Goal: Information Seeking & Learning: Learn about a topic

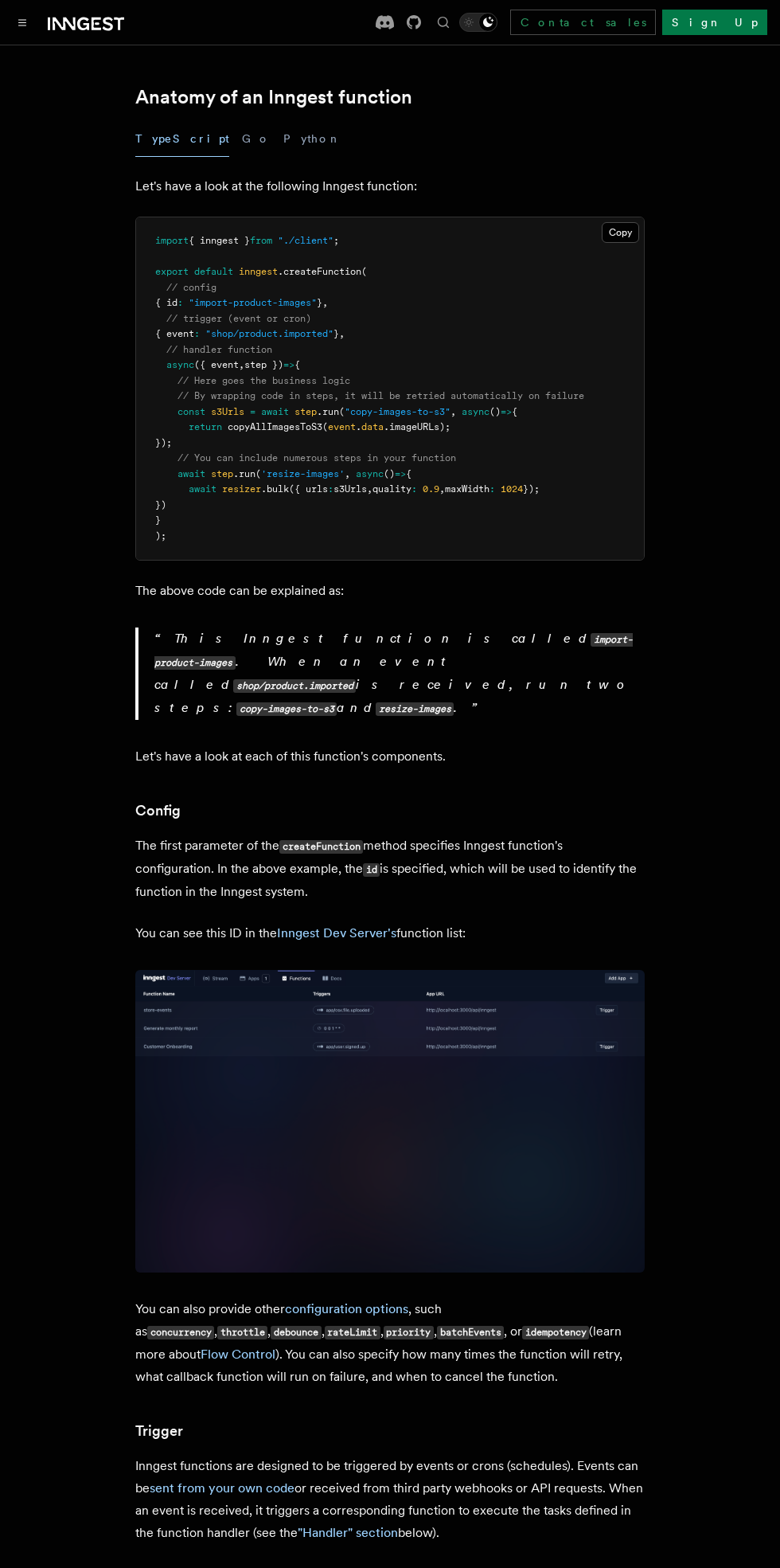
scroll to position [272, 0]
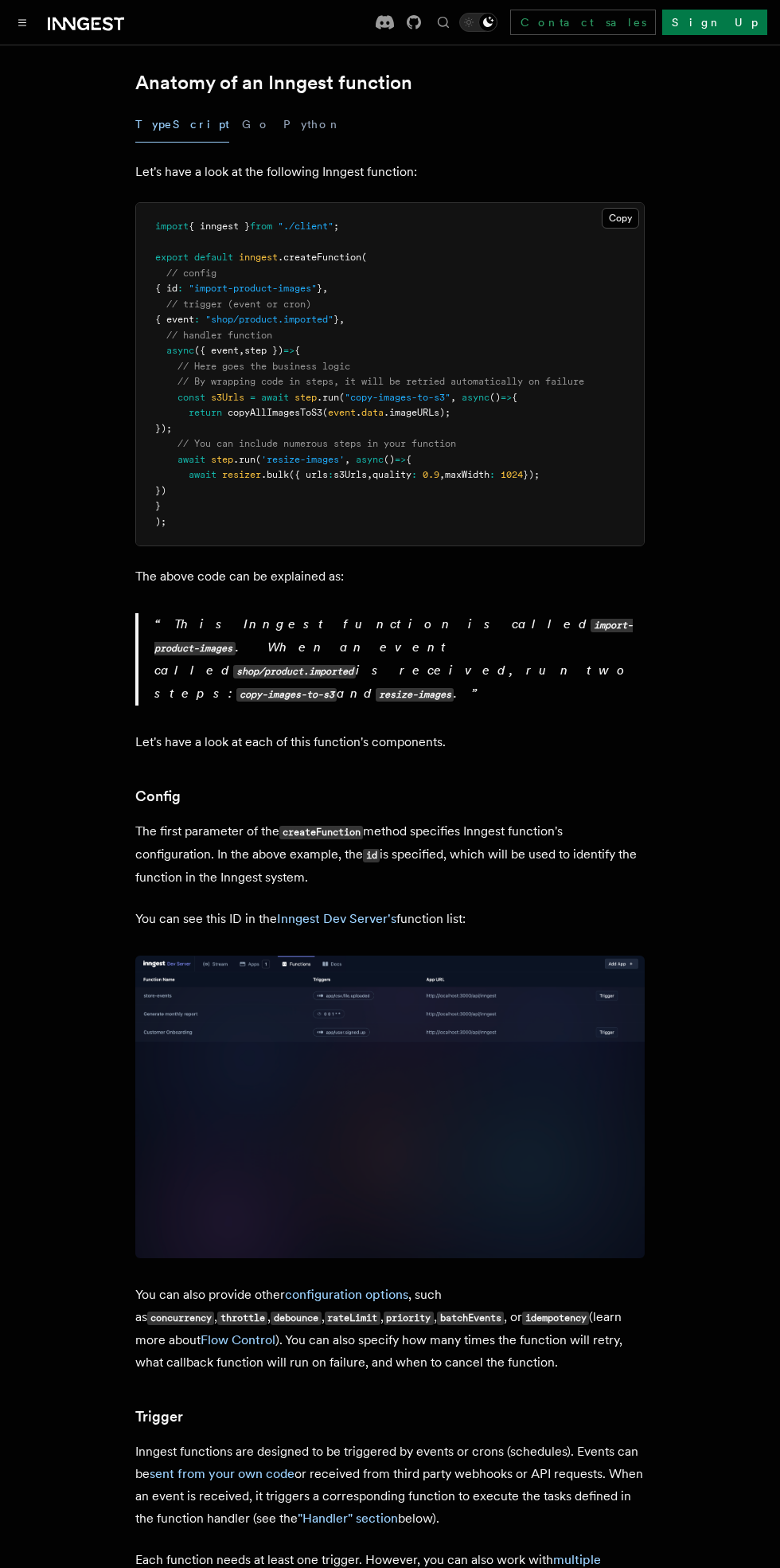
click at [384, 911] on link "Inngest Dev Server's" at bounding box center [336, 918] width 120 height 15
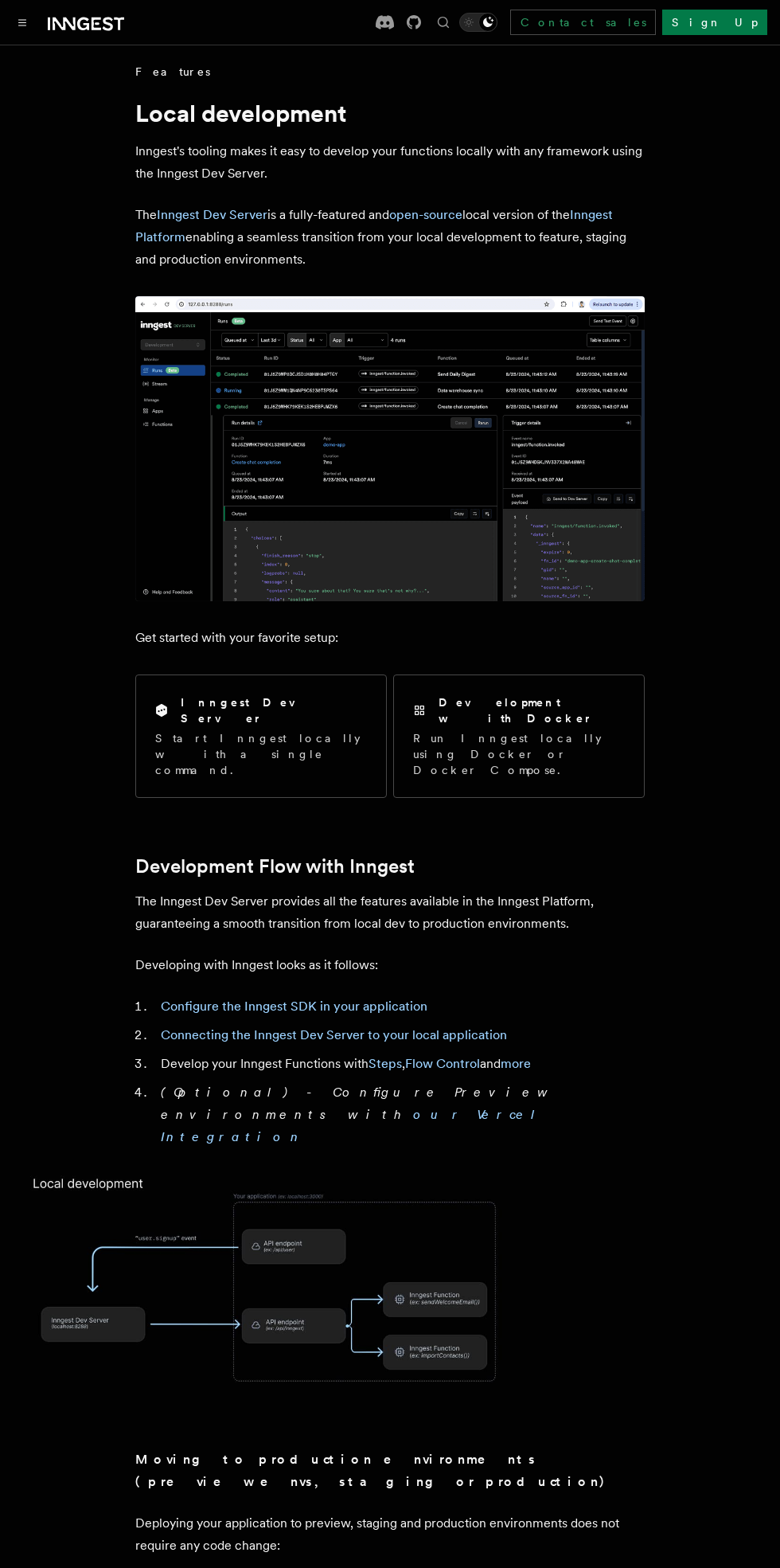
scroll to position [272, 0]
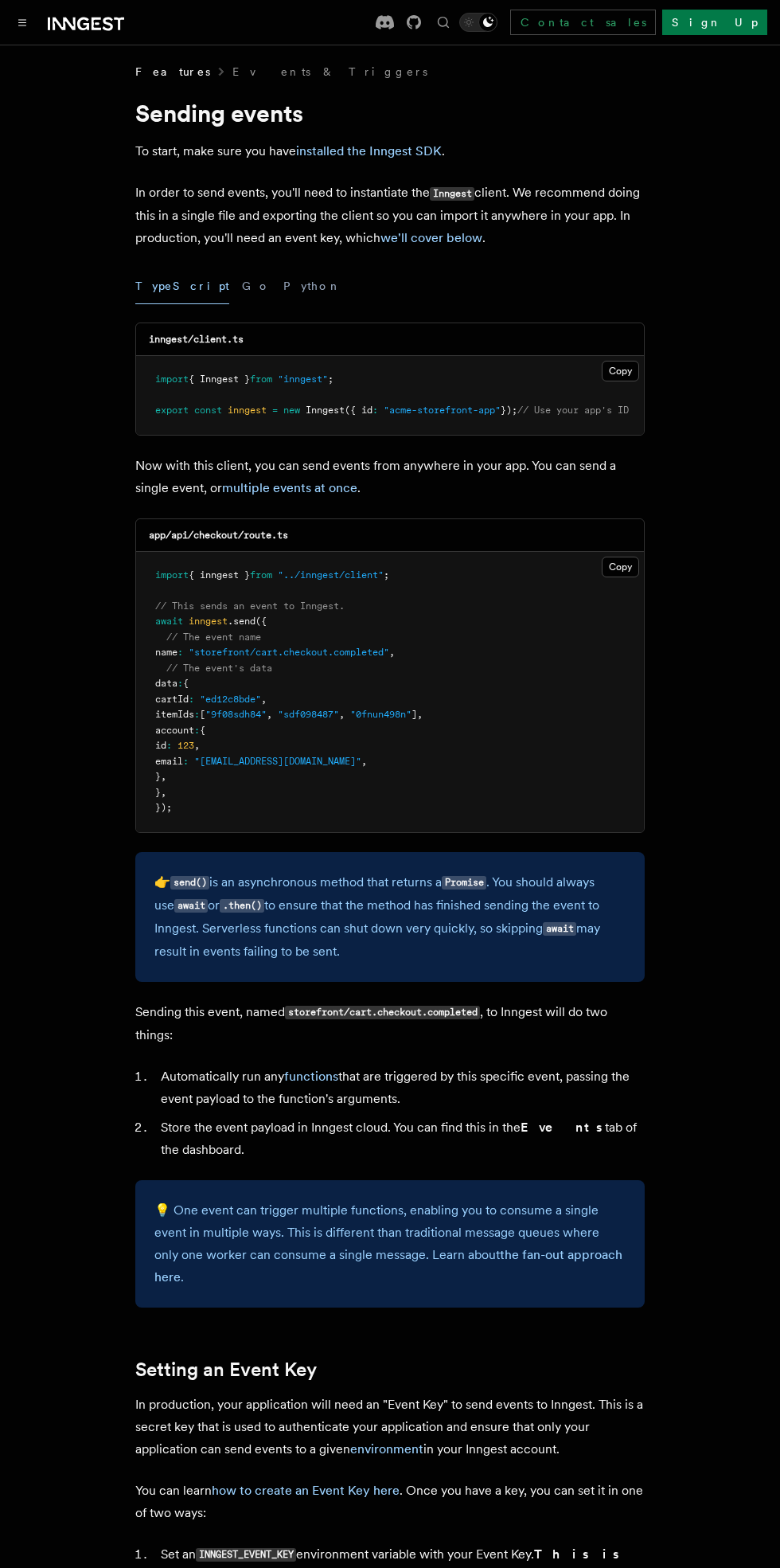
click at [656, 20] on link "Contact sales" at bounding box center [583, 22] width 145 height 26
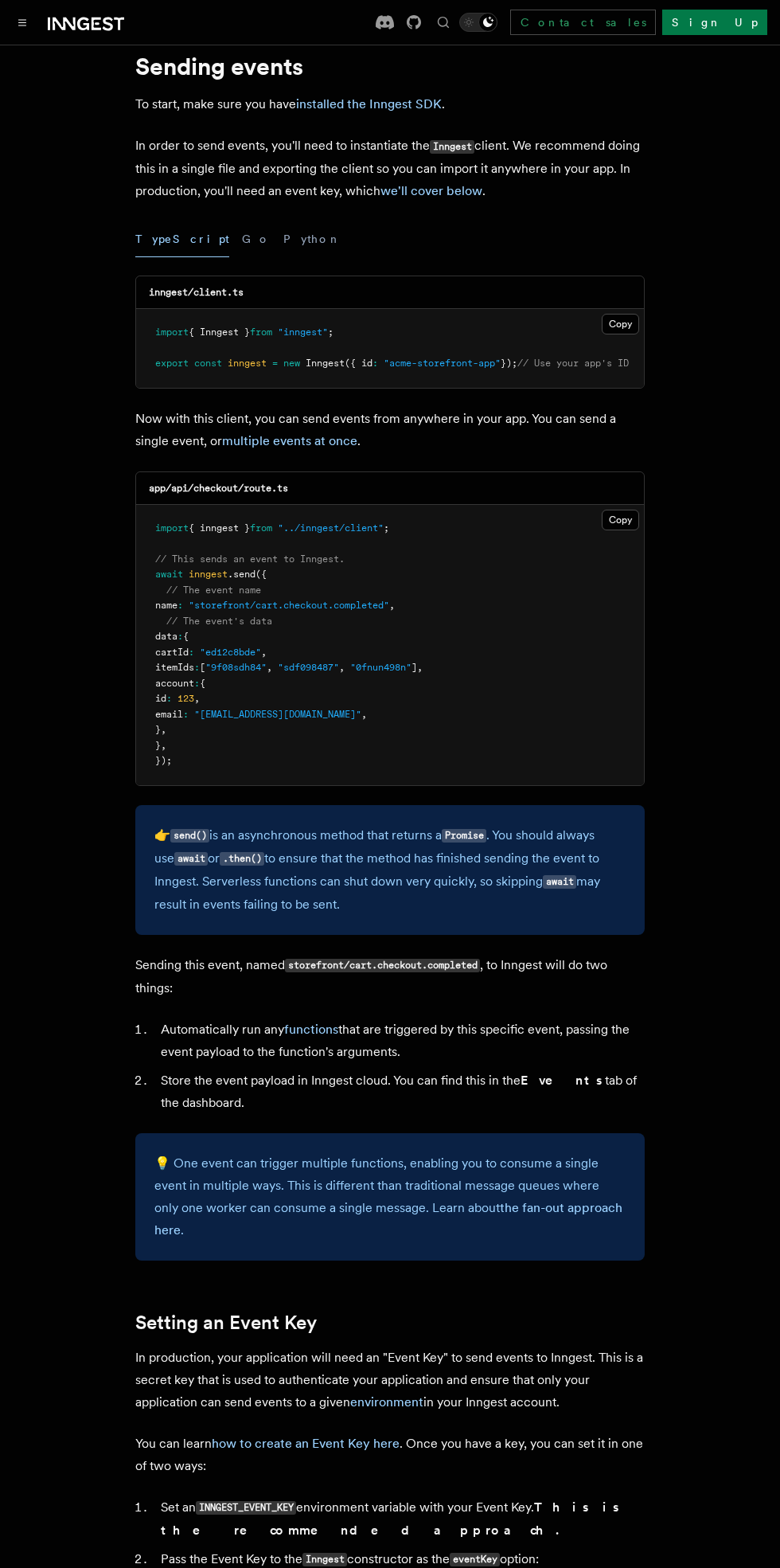
scroll to position [48, 0]
click at [335, 433] on link "multiple events at once" at bounding box center [290, 439] width 135 height 15
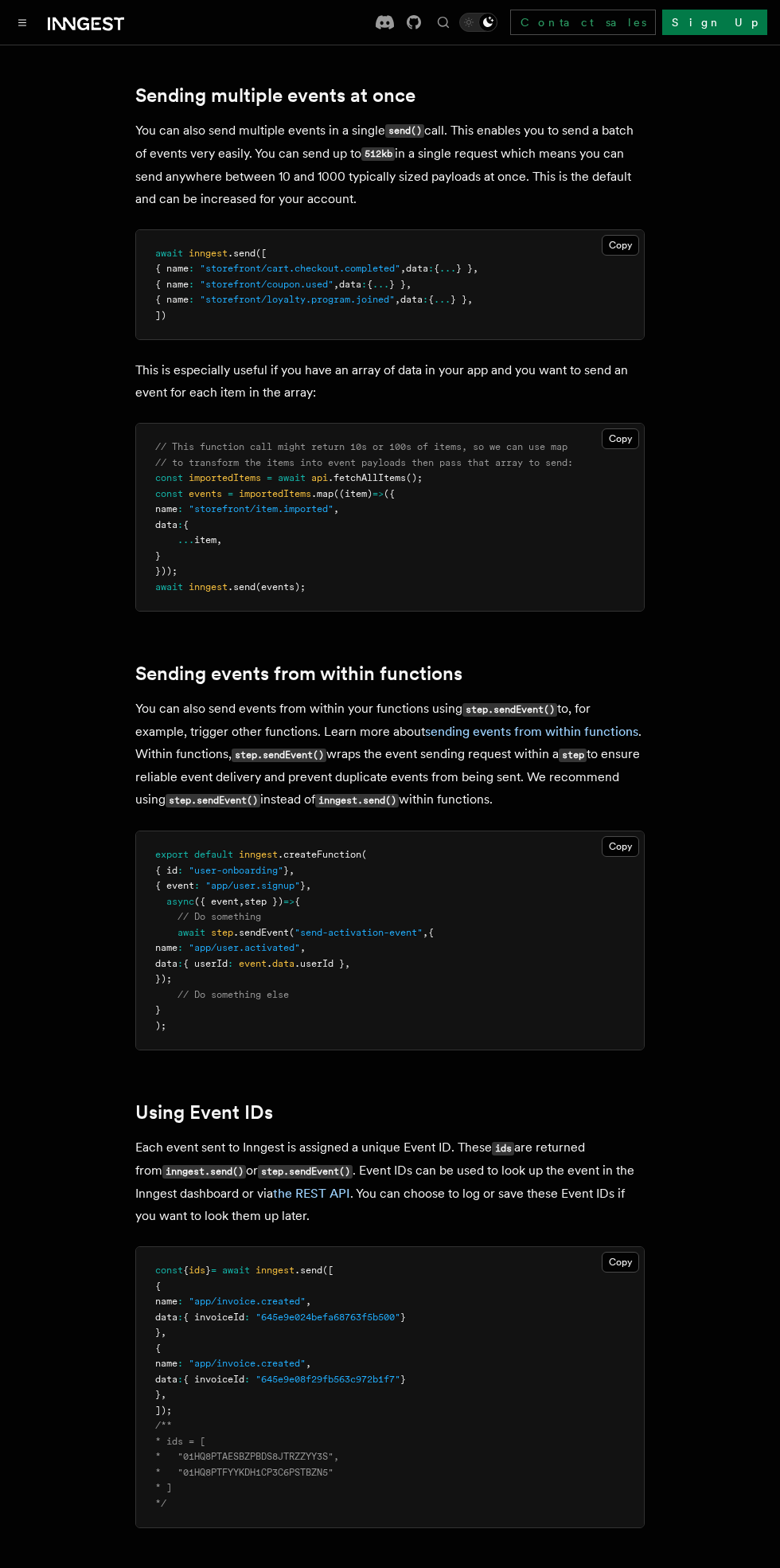
scroll to position [2012, 0]
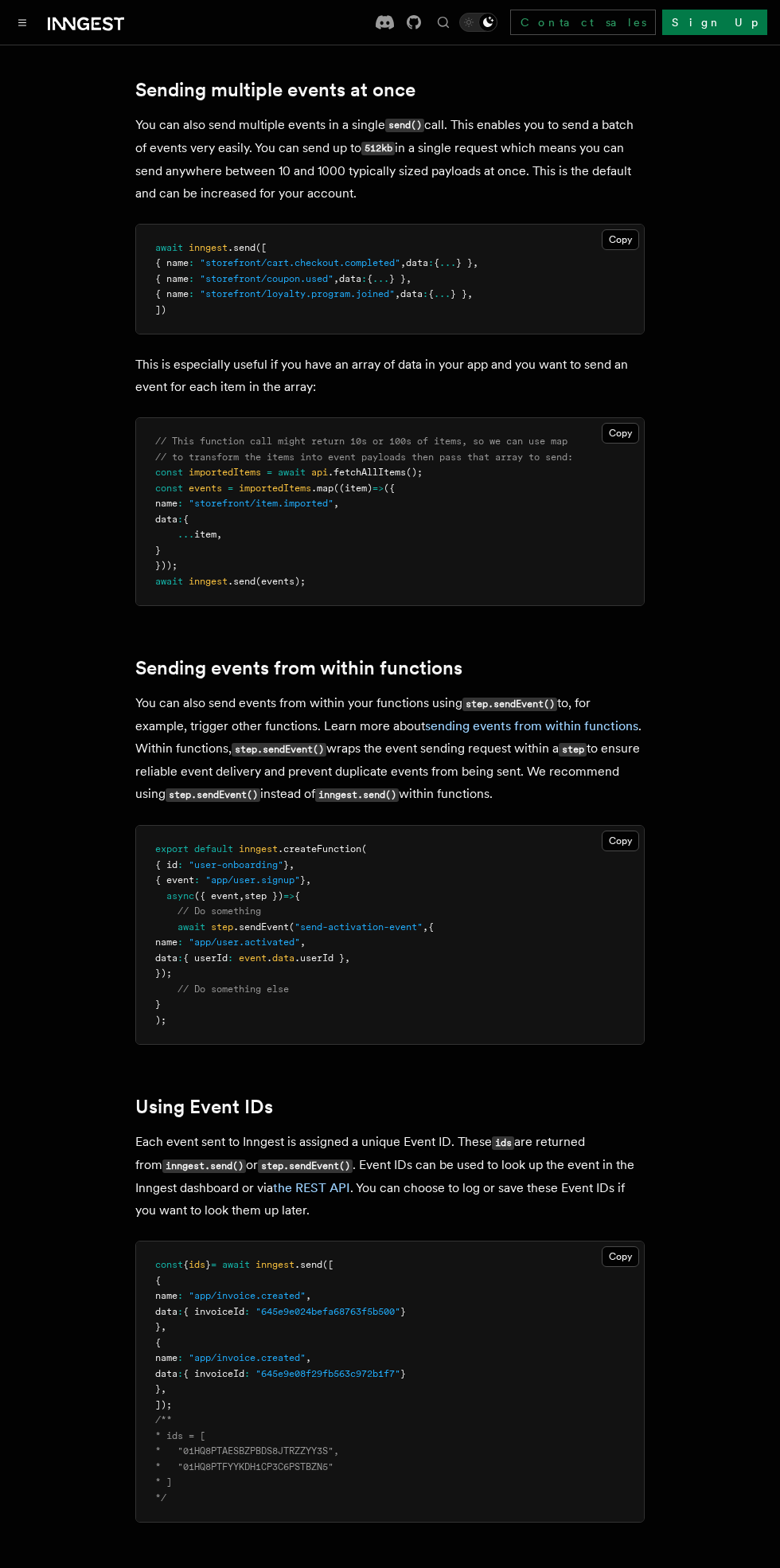
click at [617, 718] on link "sending events from within functions" at bounding box center [531, 726] width 213 height 15
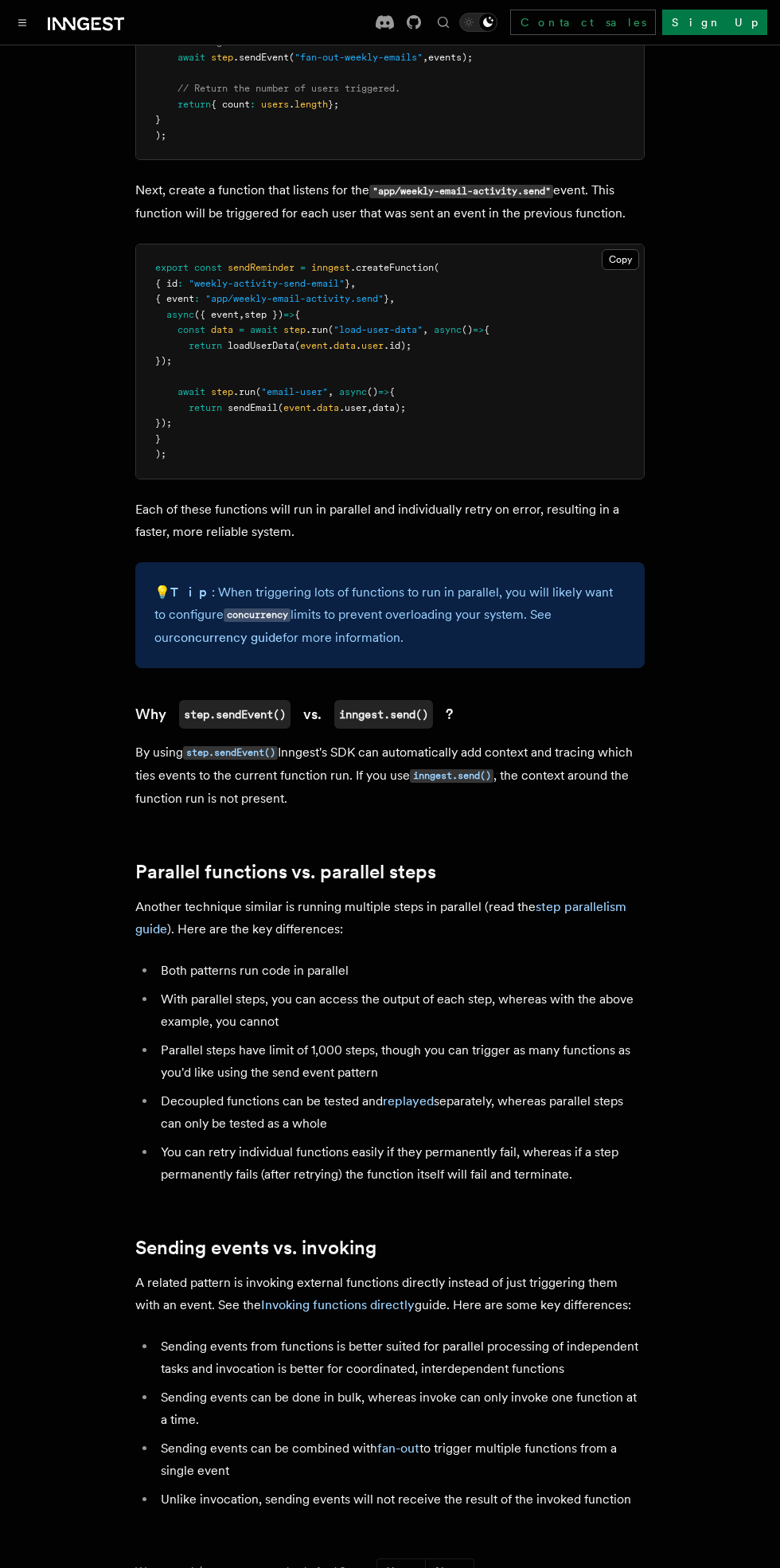
scroll to position [1169, 0]
click at [618, 869] on h2 "Parallel functions vs. parallel steps" at bounding box center [390, 872] width 509 height 22
click at [620, 910] on link "step parallelism guide" at bounding box center [381, 919] width 491 height 37
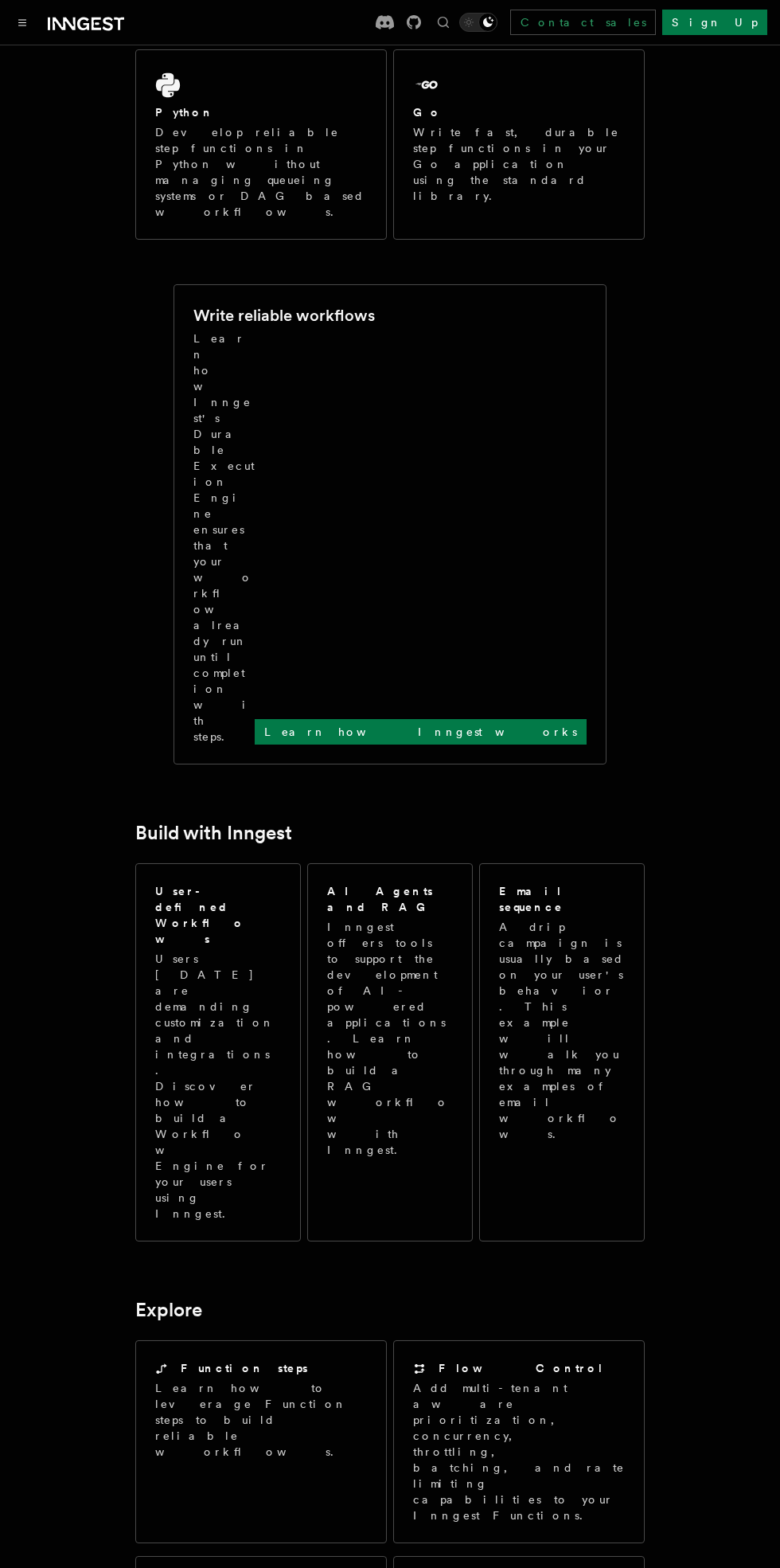
scroll to position [512, 0]
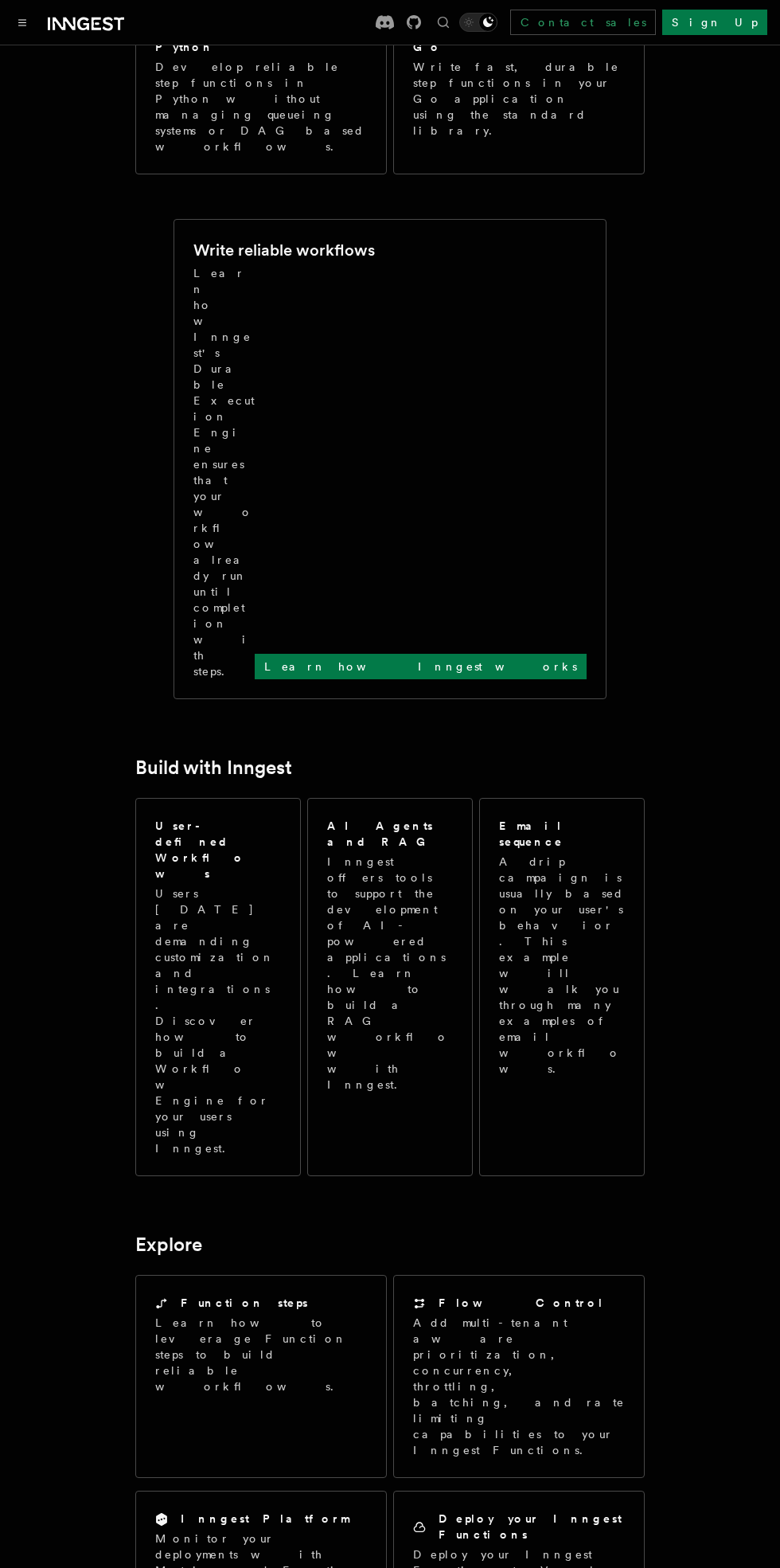
click at [550, 654] on link "Learn how Inngest works" at bounding box center [421, 666] width 332 height 26
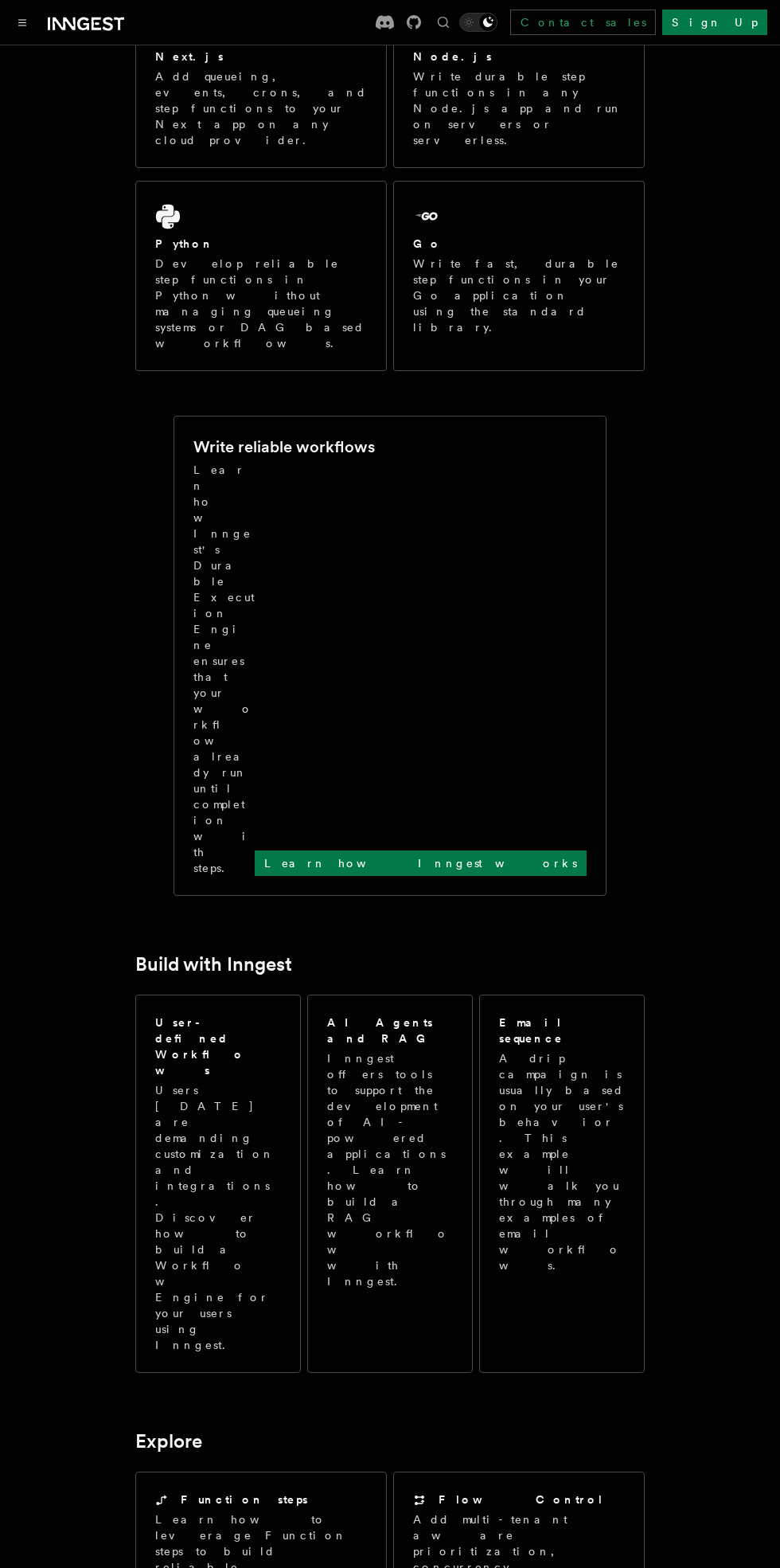
scroll to position [350, 0]
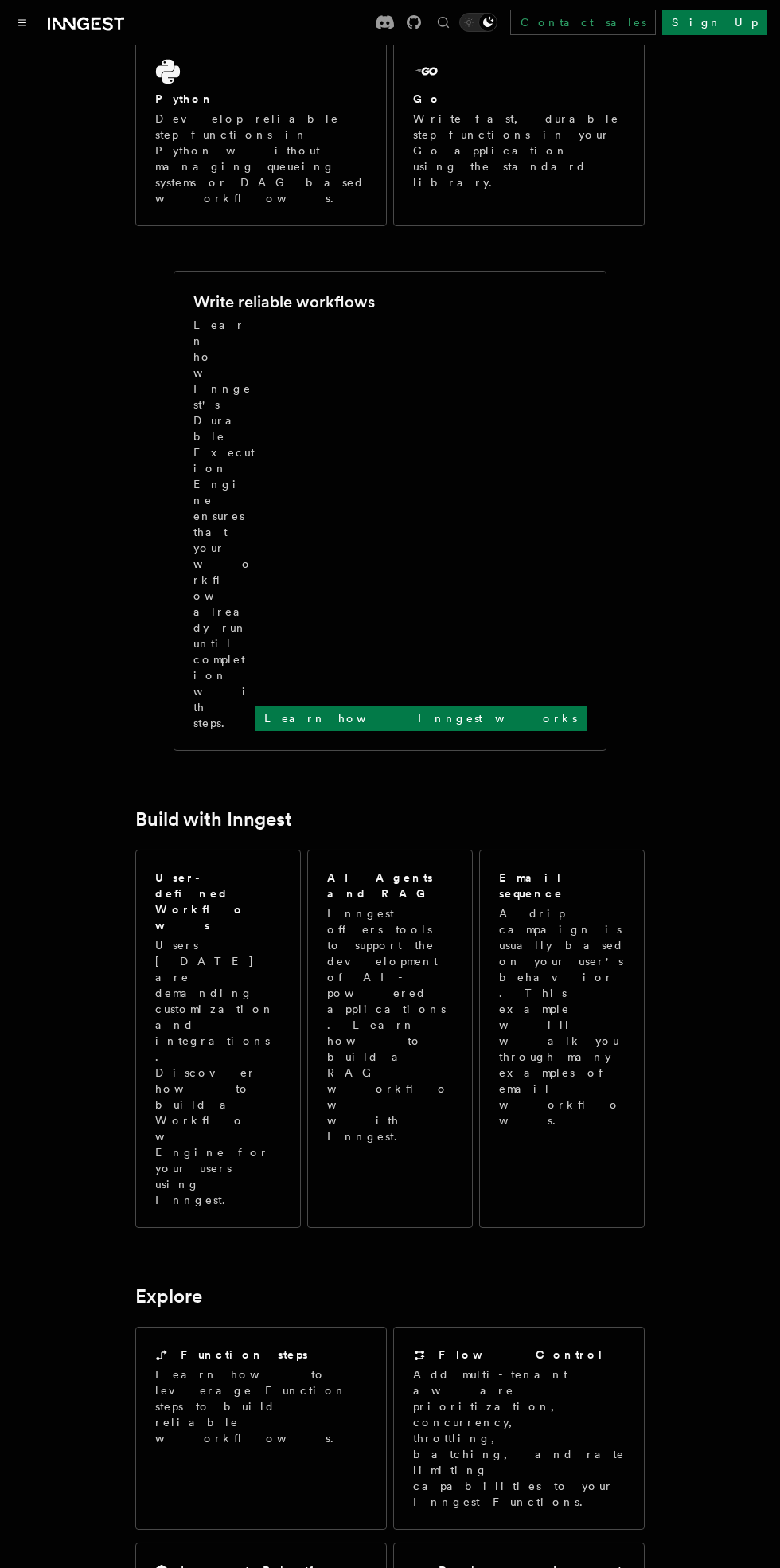
click at [234, 937] on p "Users today are demanding customization and integrations. Discover how to build…" at bounding box center [218, 1073] width 126 height 271
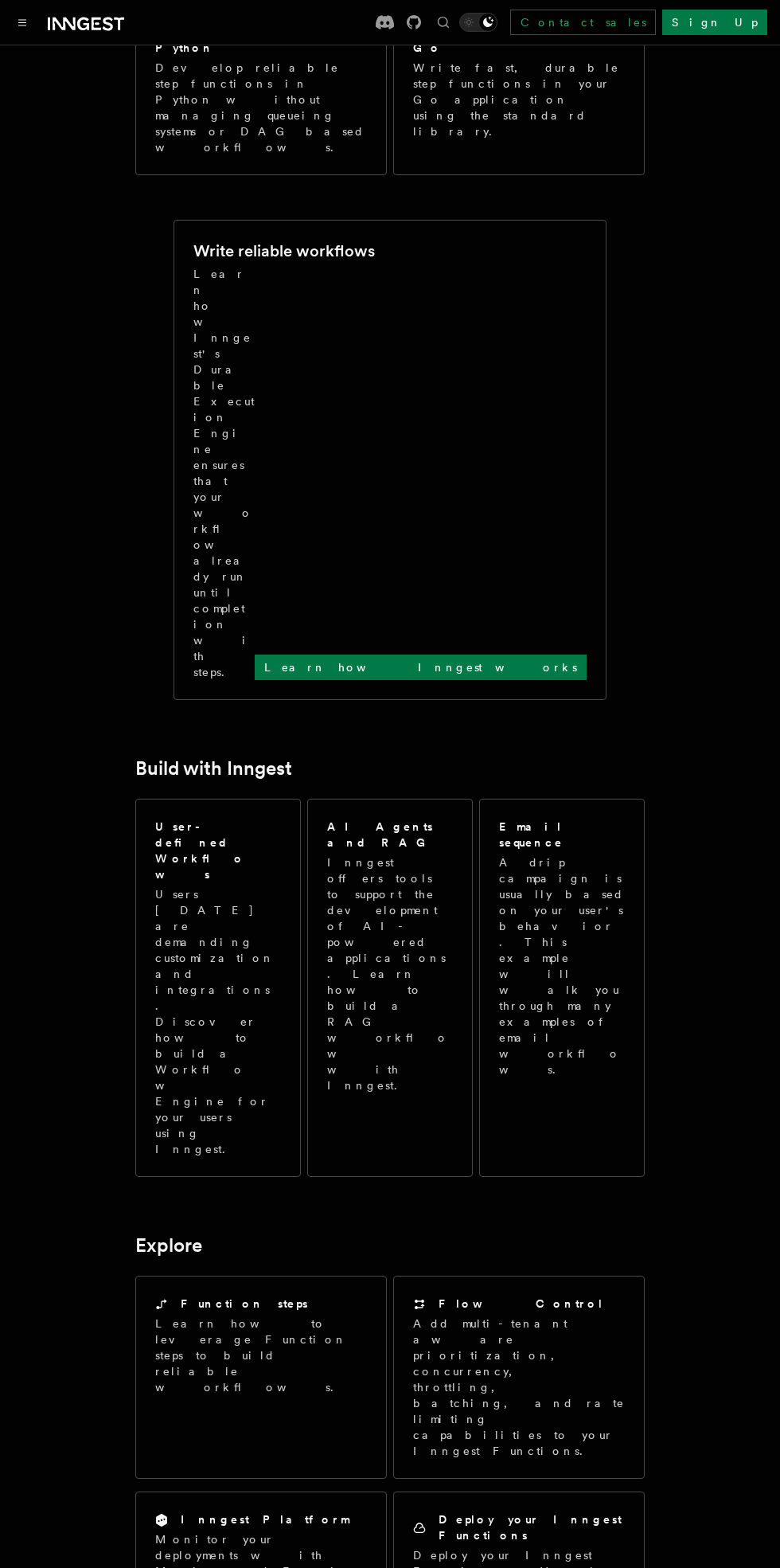
scroll to position [597, 0]
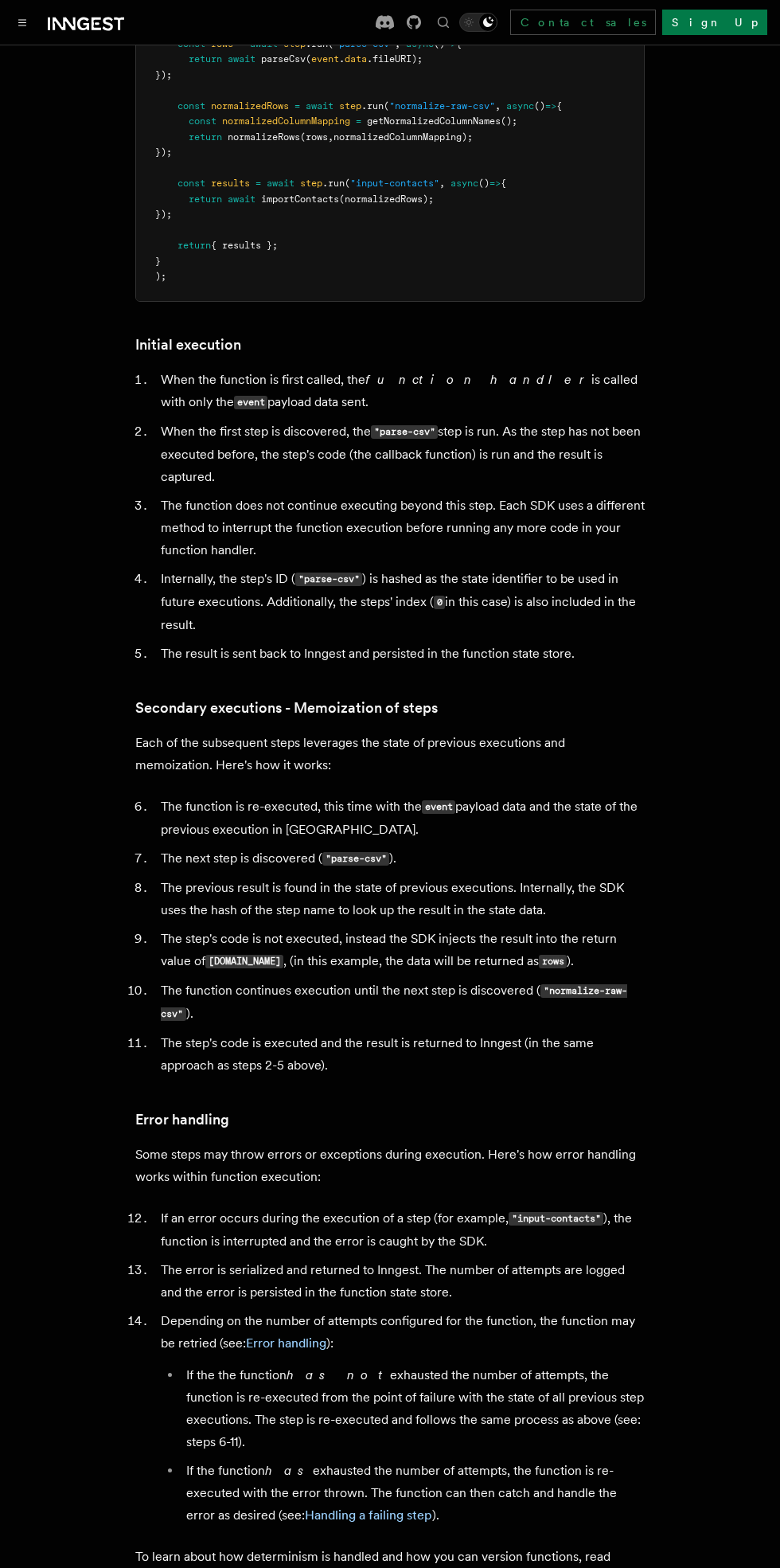
scroll to position [1935, 0]
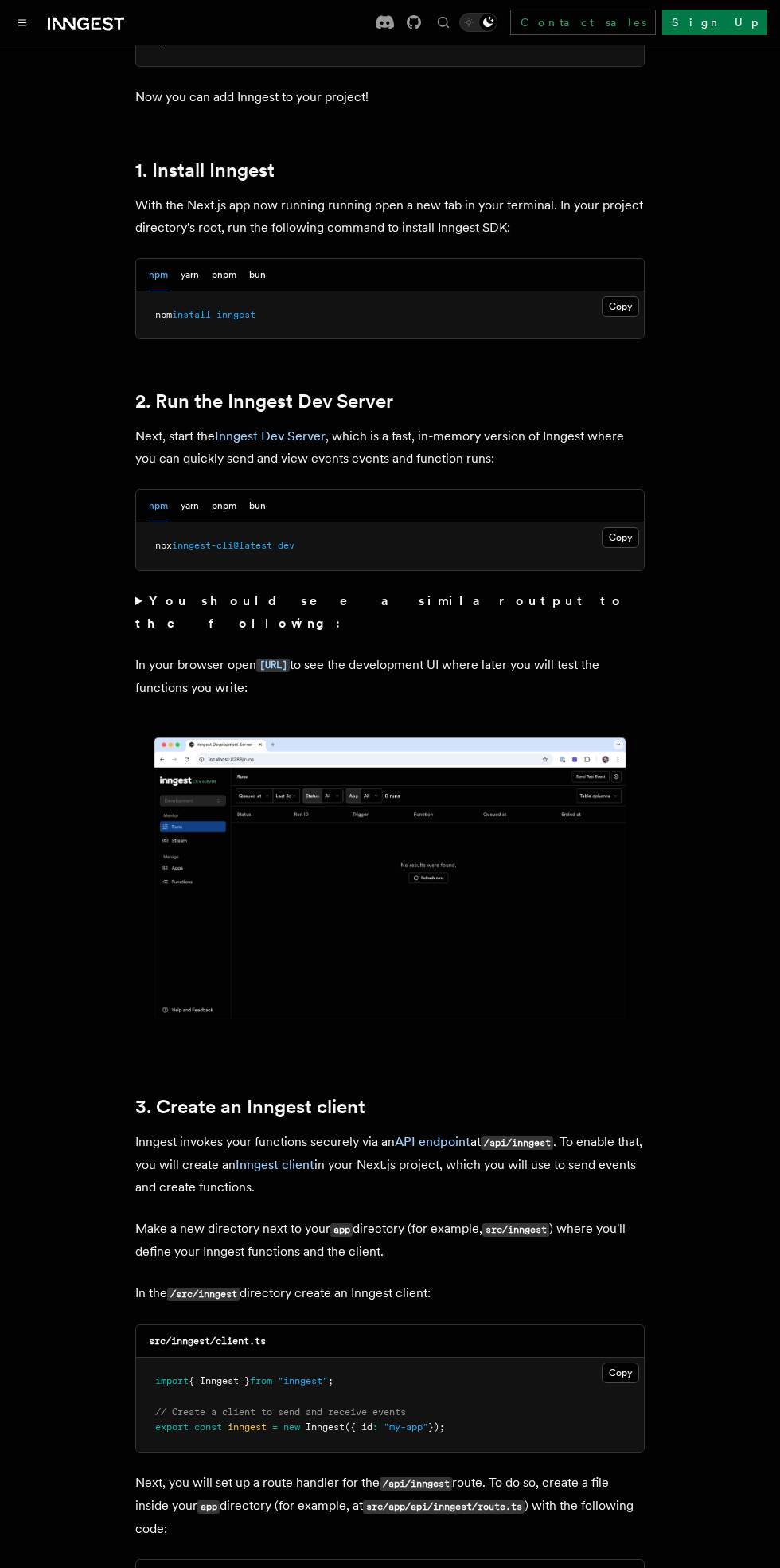
scroll to position [853, 0]
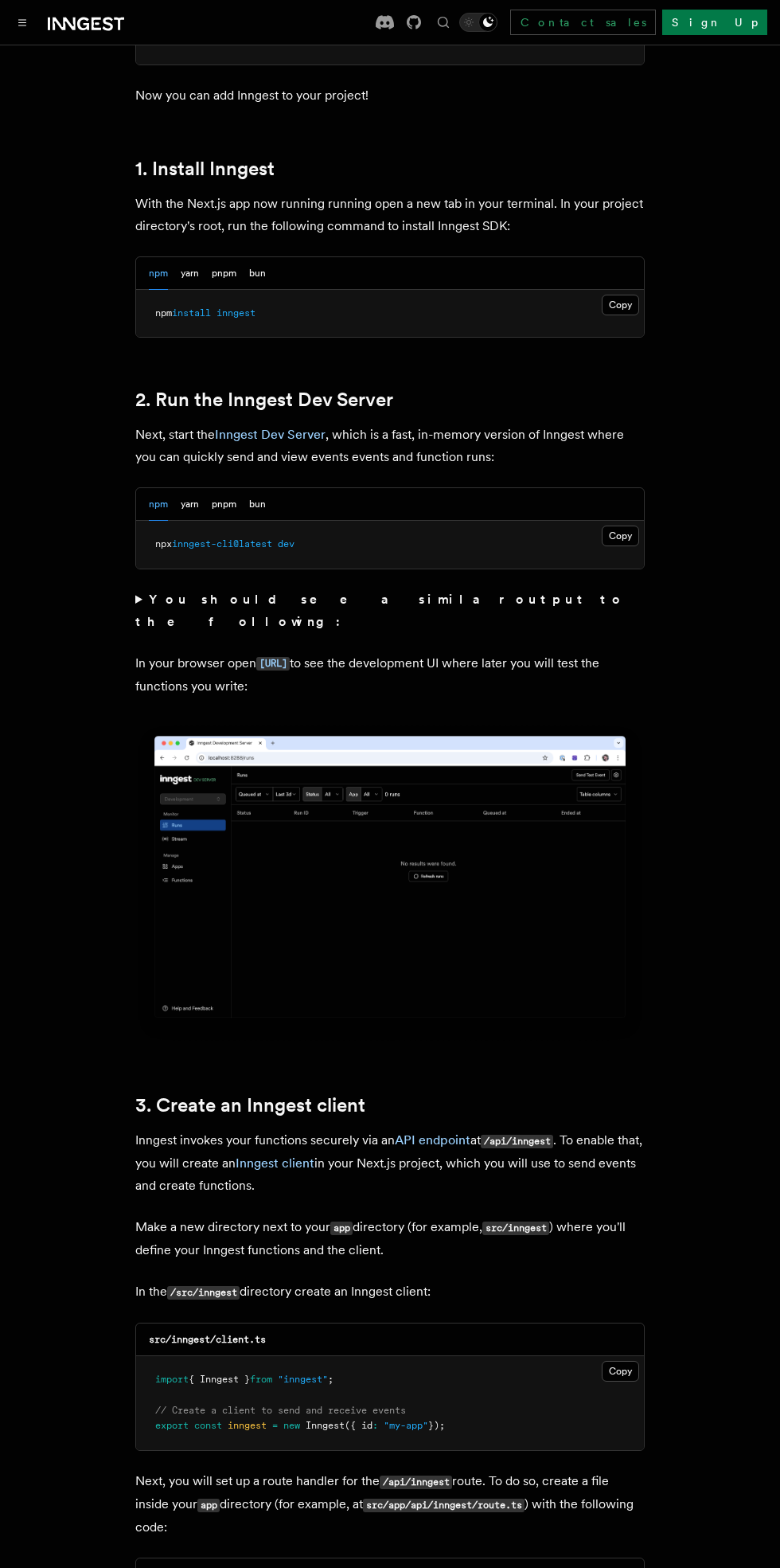
click at [216, 521] on pre "npx inngest-cli@latest dev" at bounding box center [390, 545] width 507 height 48
click at [228, 521] on pre "npx inngest-cli@latest dev" at bounding box center [390, 545] width 507 height 48
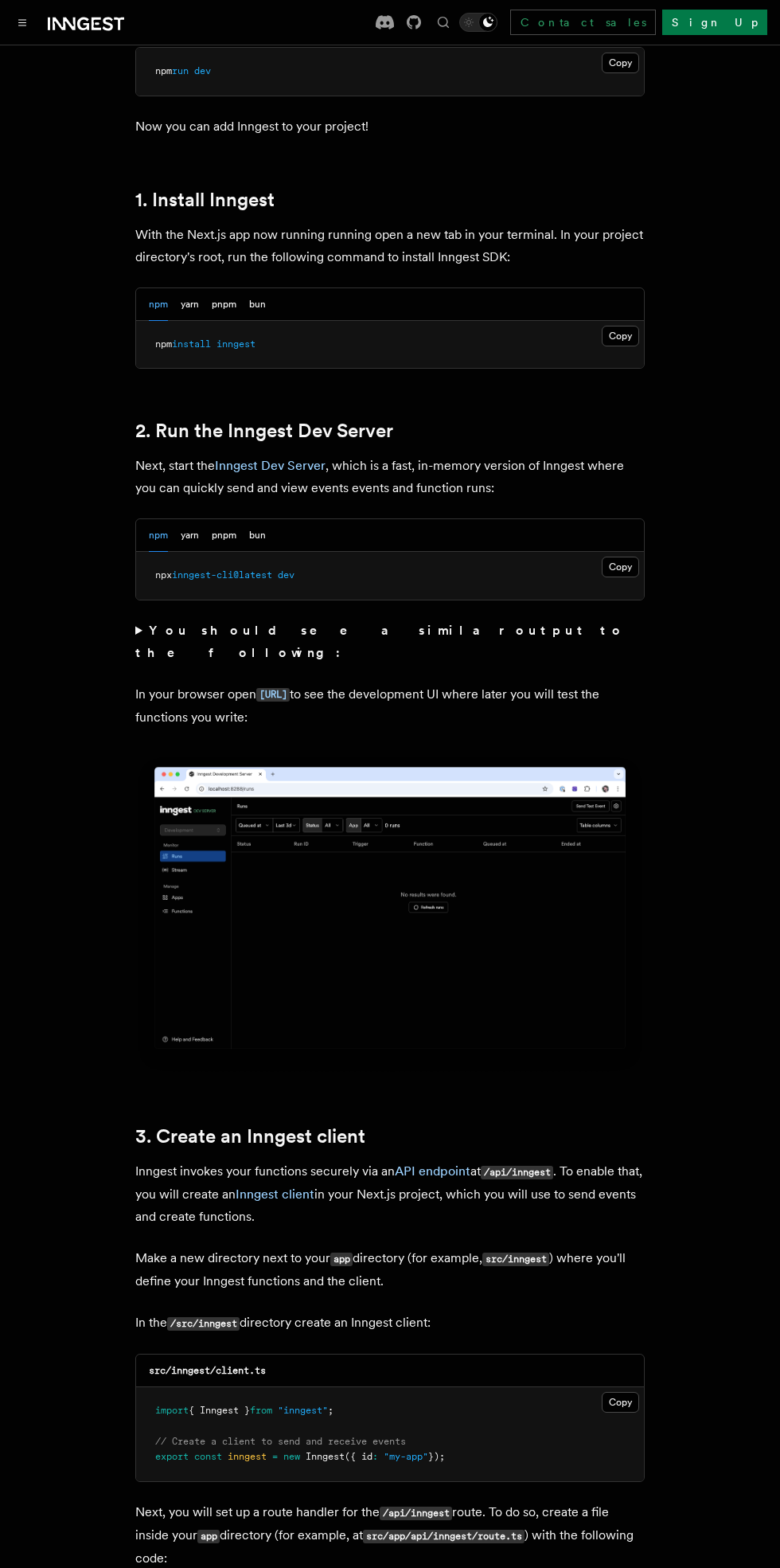
scroll to position [822, 0]
click at [271, 553] on pre "npx inngest-cli@latest dev" at bounding box center [390, 577] width 507 height 48
click at [258, 520] on button "bun" at bounding box center [257, 536] width 17 height 33
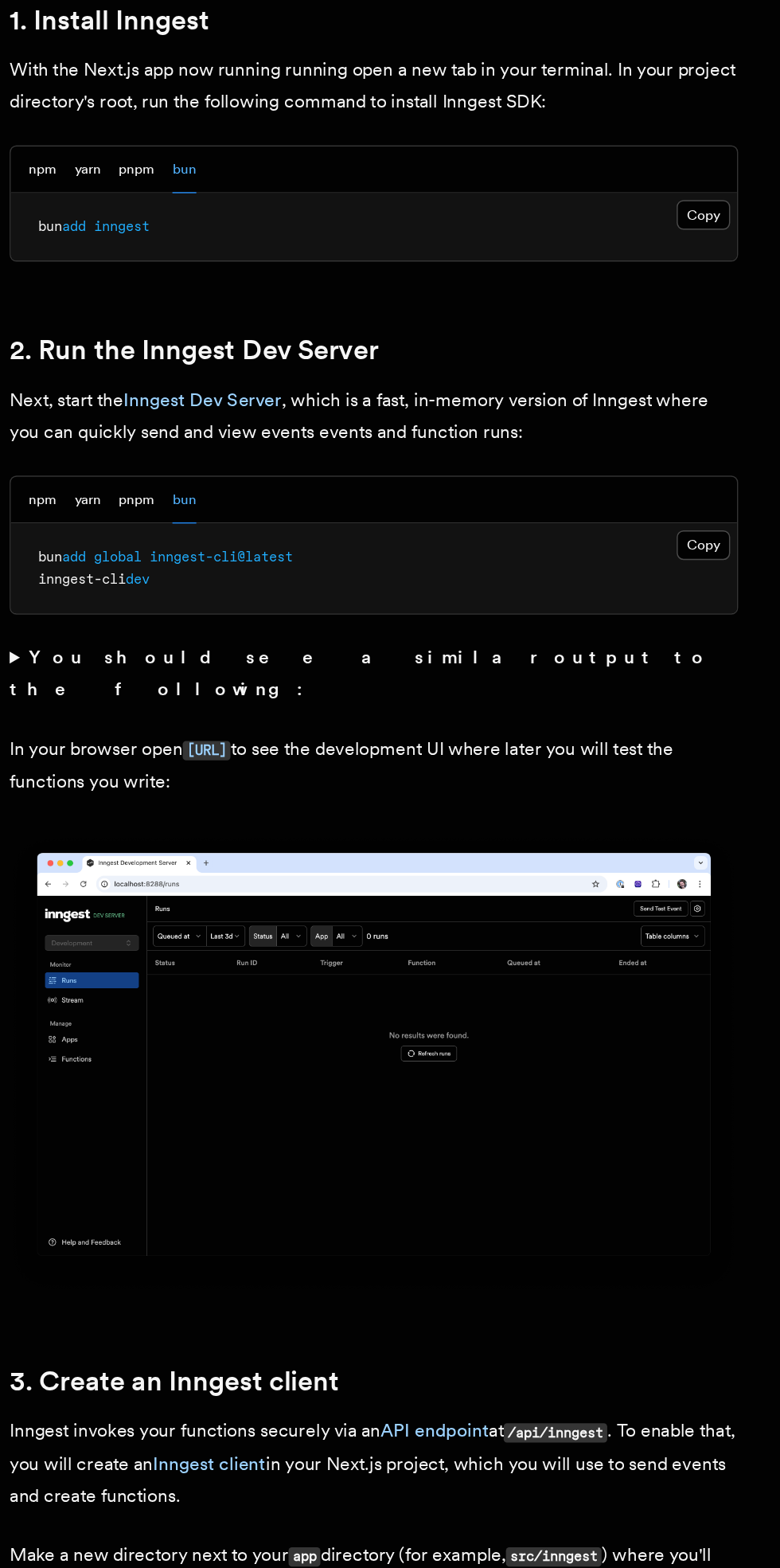
click at [290, 704] on code "http://localhost:8288" at bounding box center [273, 710] width 34 height 13
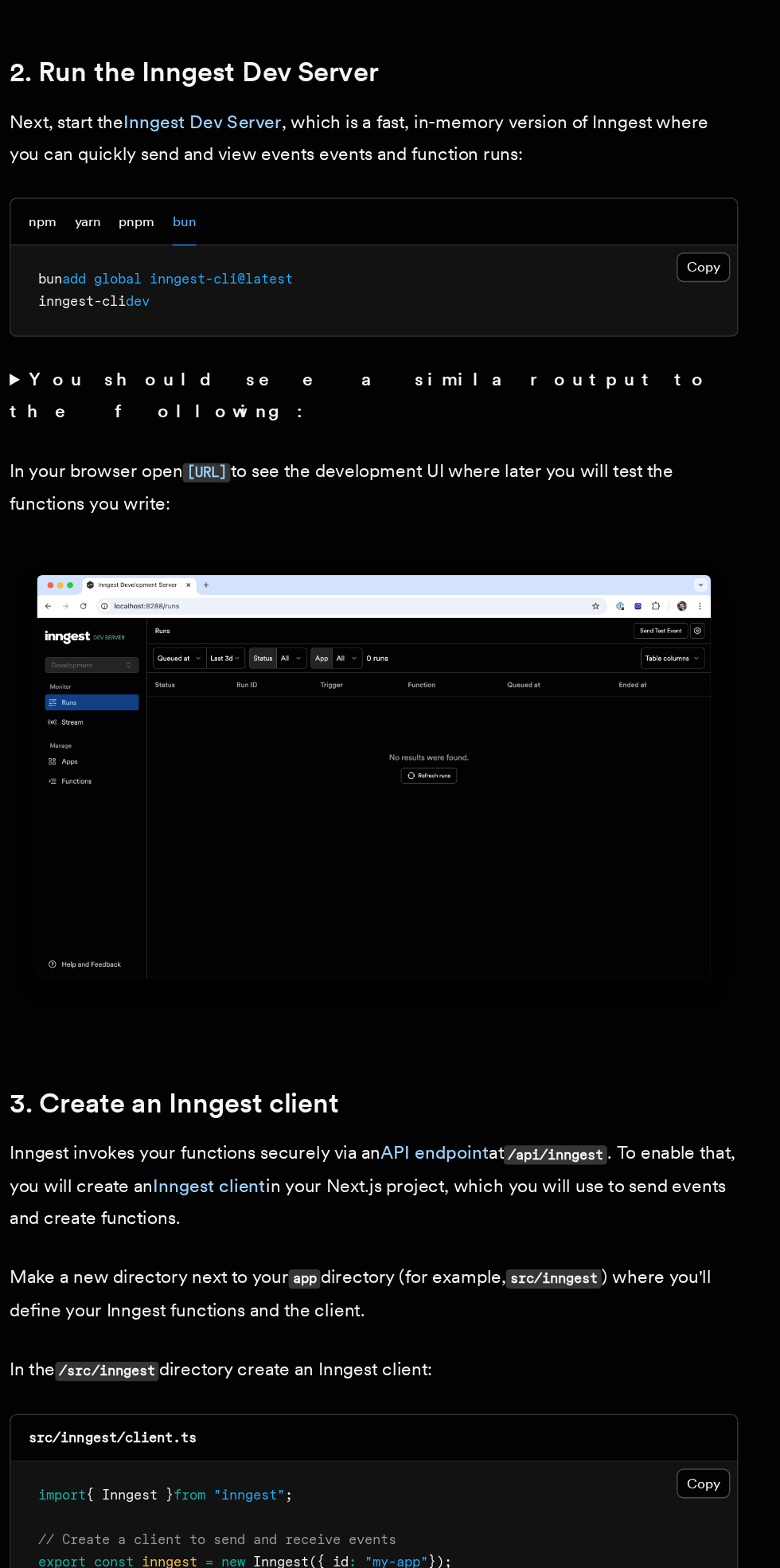
click at [483, 917] on img at bounding box center [390, 929] width 509 height 320
click at [319, 559] on pre "bun add global inngest-cli@latest inngest-cli dev" at bounding box center [390, 584] width 507 height 63
click at [309, 571] on span "inngest-cli@latest" at bounding box center [282, 576] width 100 height 12
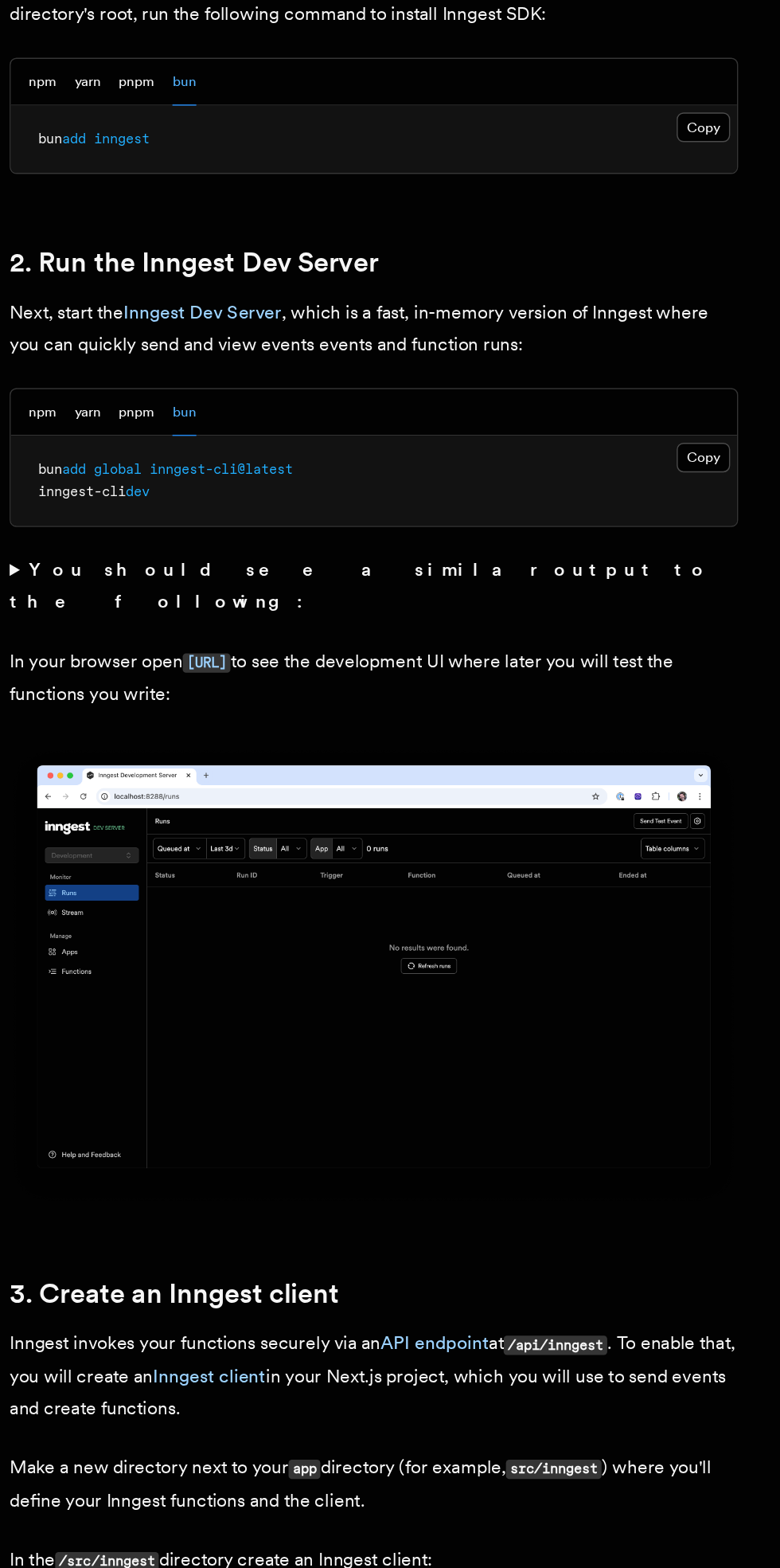
click at [304, 459] on link "Inngest Dev Server" at bounding box center [270, 466] width 111 height 15
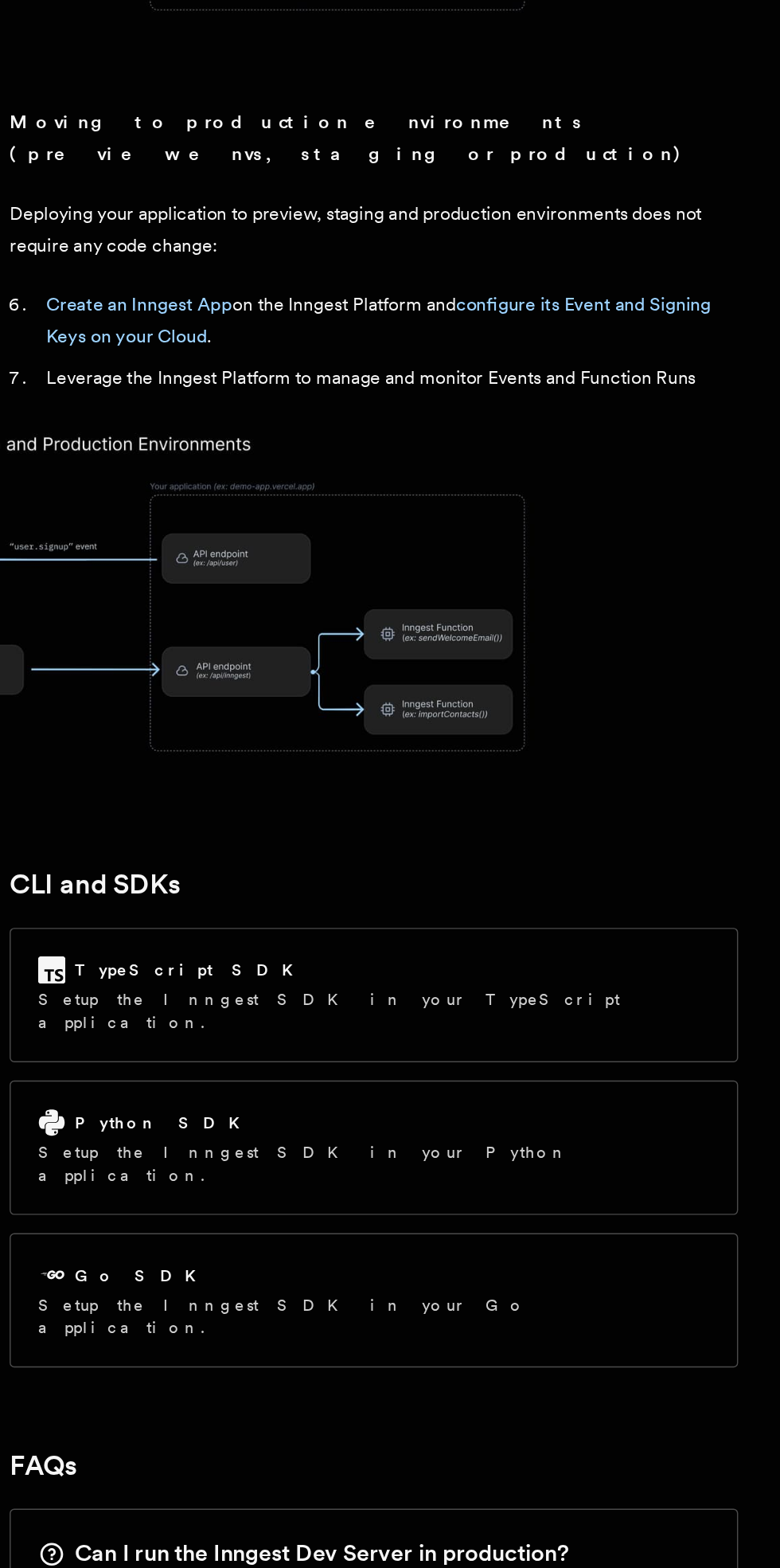
scroll to position [304, 0]
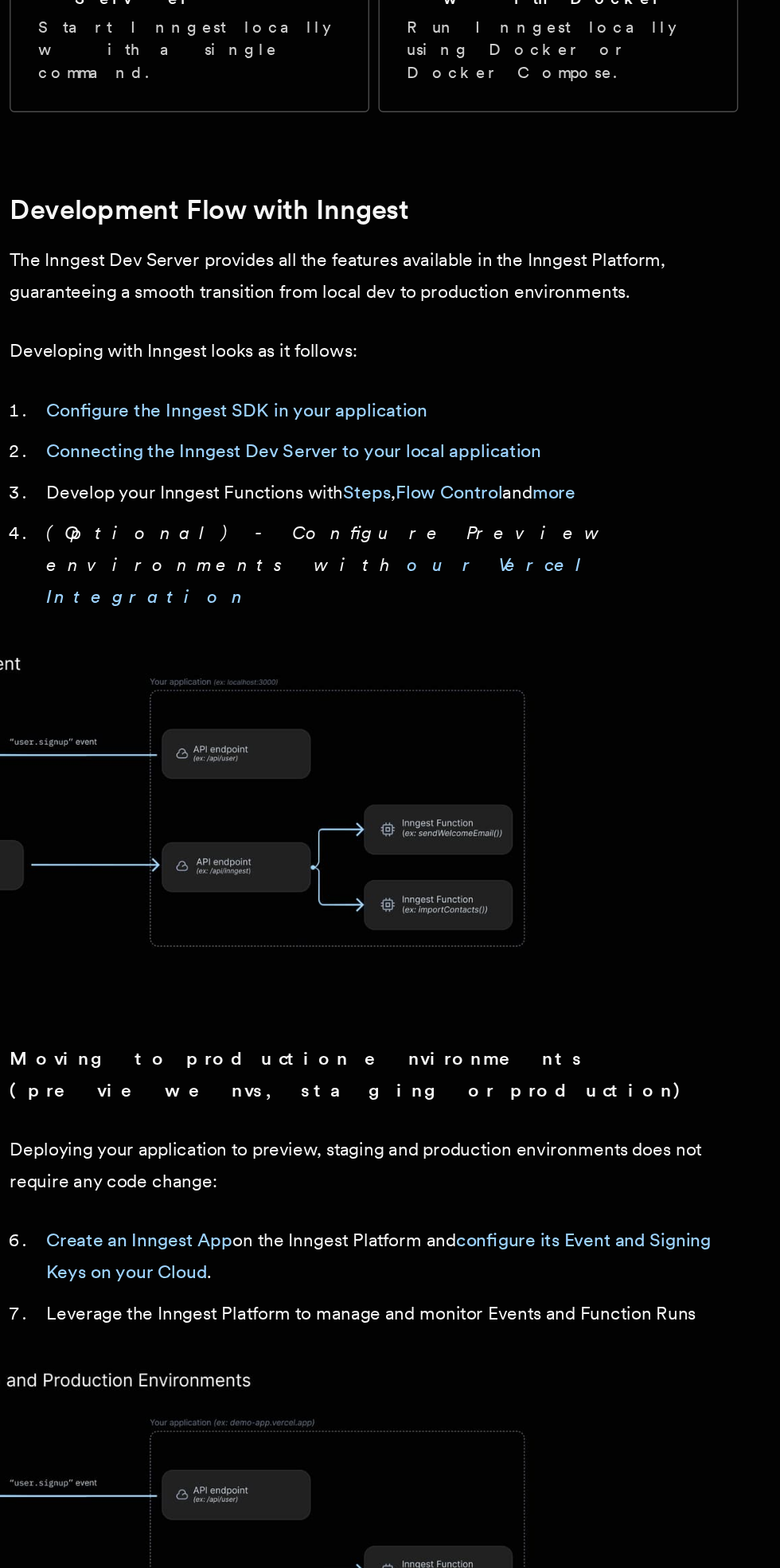
click at [449, 723] on link "Connecting the Inngest Dev Server to your local application" at bounding box center [334, 730] width 346 height 15
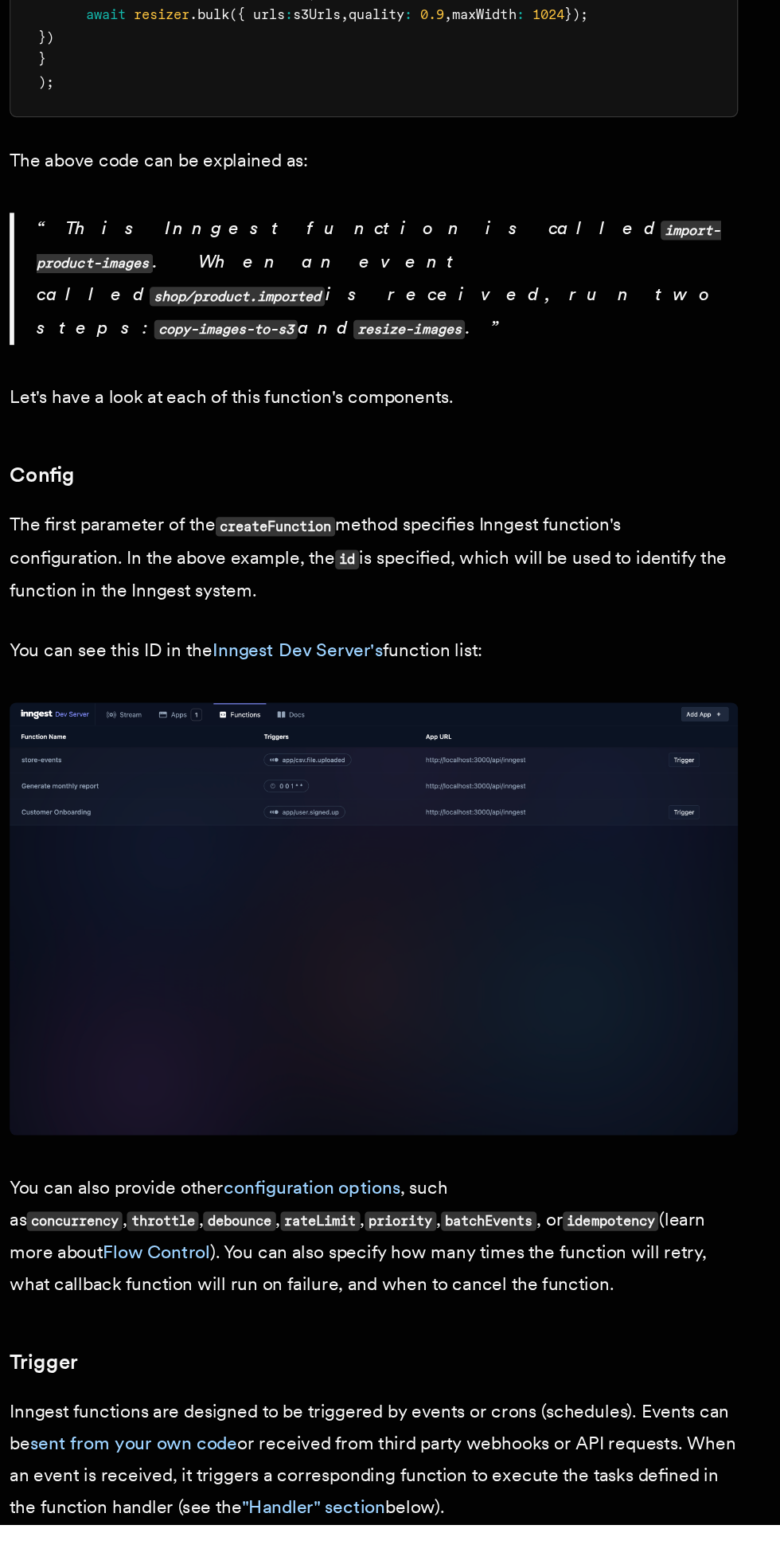
scroll to position [236, 0]
click at [275, 1369] on link "Flow Control" at bounding box center [237, 1376] width 74 height 15
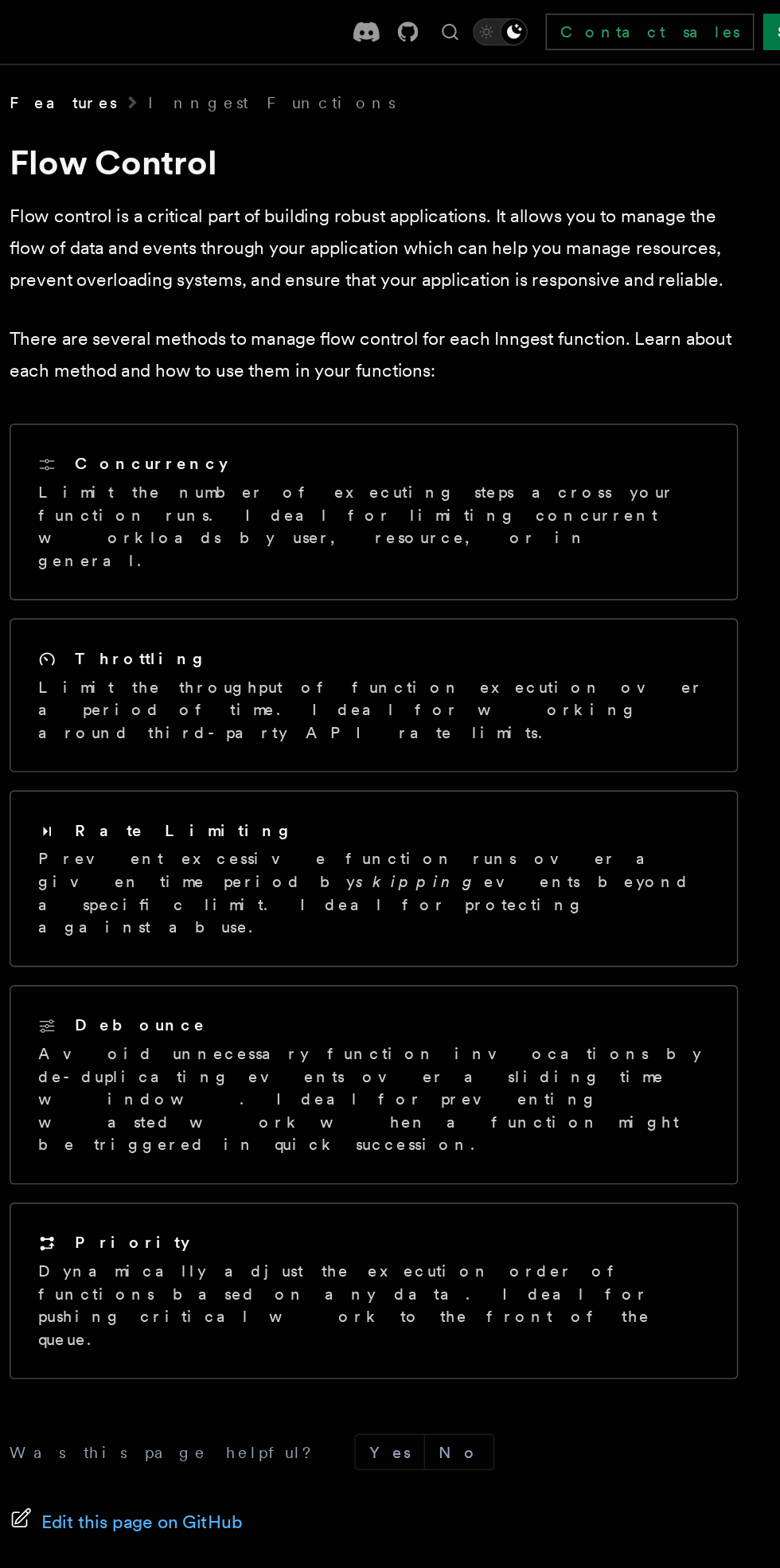
click at [453, 881] on p "Dynamically adjust the execution order of functions based on any data. Ideal fo…" at bounding box center [390, 912] width 469 height 64
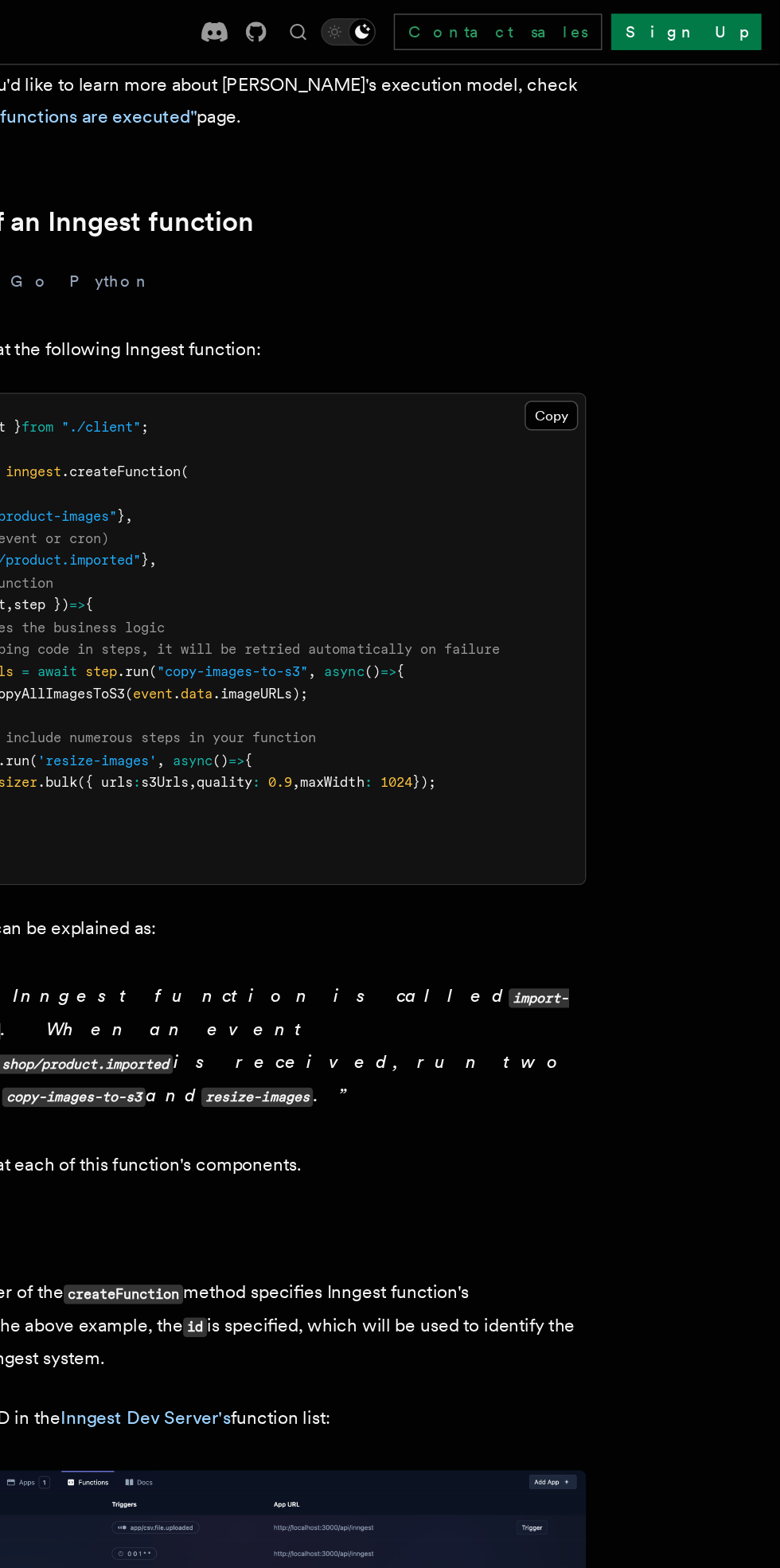
scroll to position [198, 0]
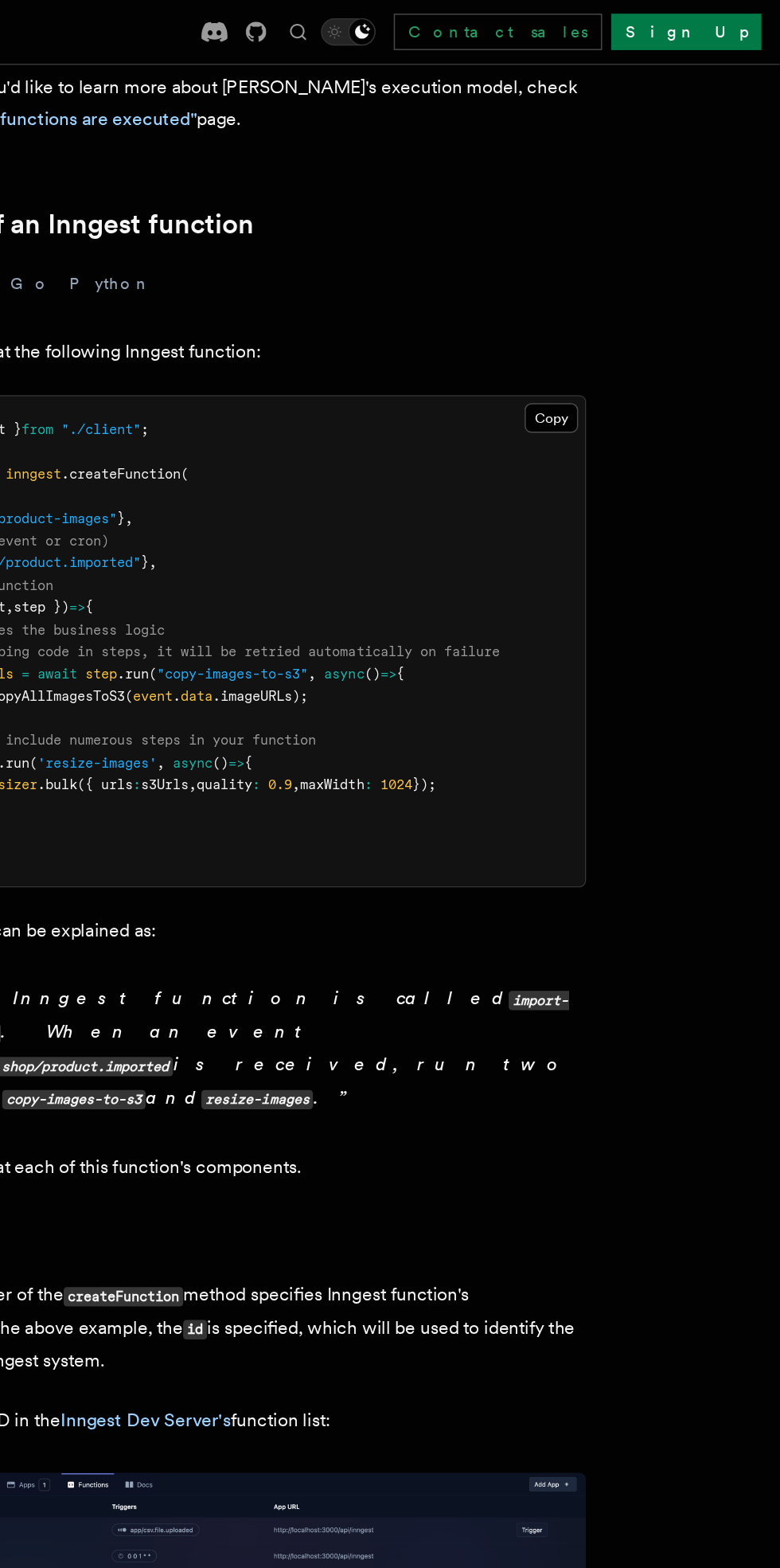
click at [766, 30] on link "Sign Up" at bounding box center [714, 22] width 105 height 26
